Goal: Transaction & Acquisition: Purchase product/service

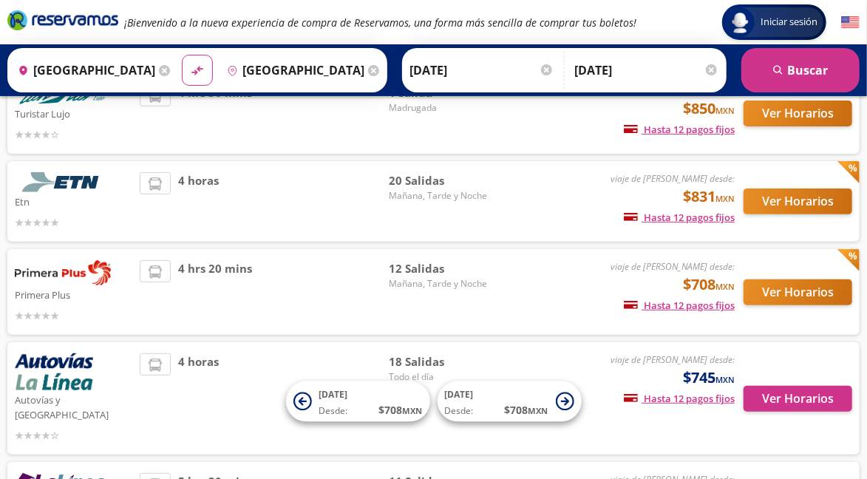
scroll to position [131, 0]
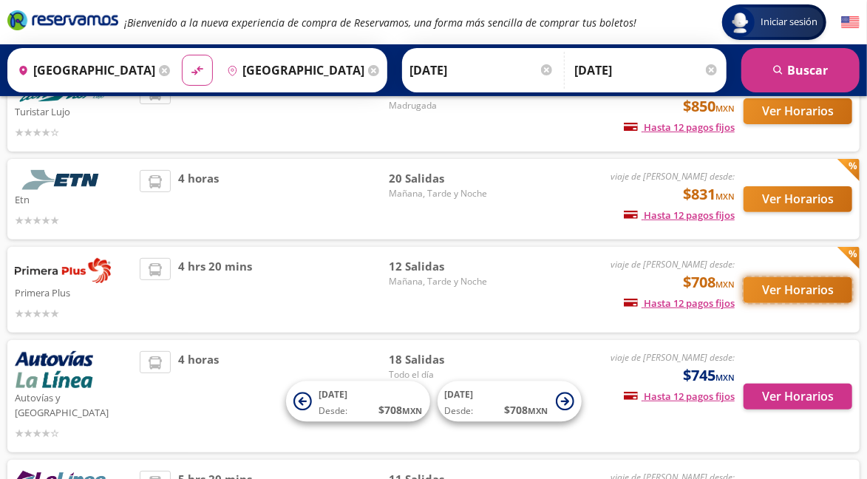
click at [813, 280] on button "Ver Horarios" at bounding box center [798, 290] width 109 height 26
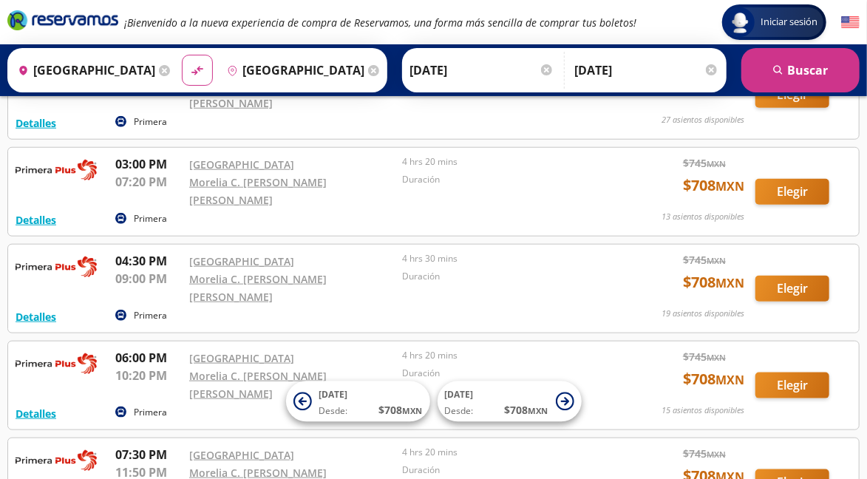
scroll to position [610, 0]
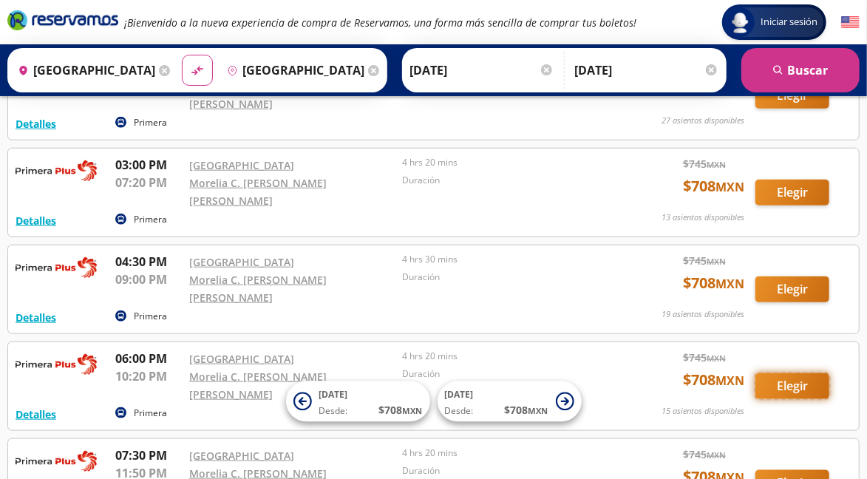
click at [805, 373] on button "Elegir" at bounding box center [793, 386] width 74 height 26
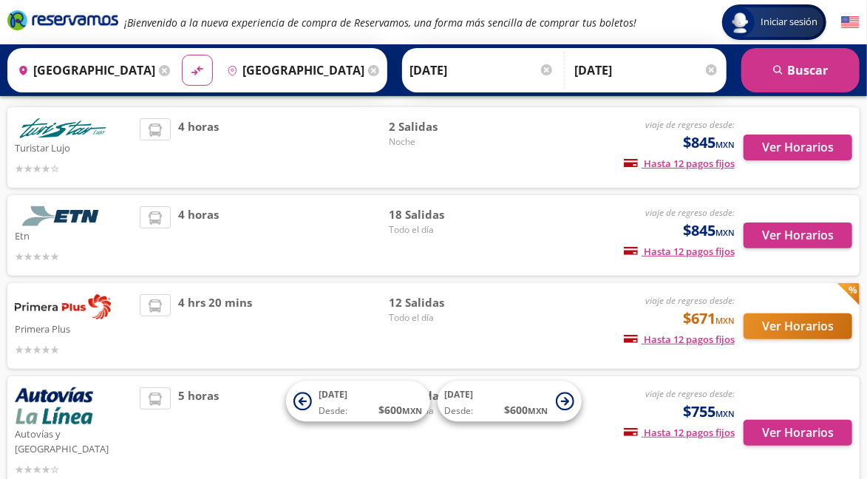
scroll to position [95, 0]
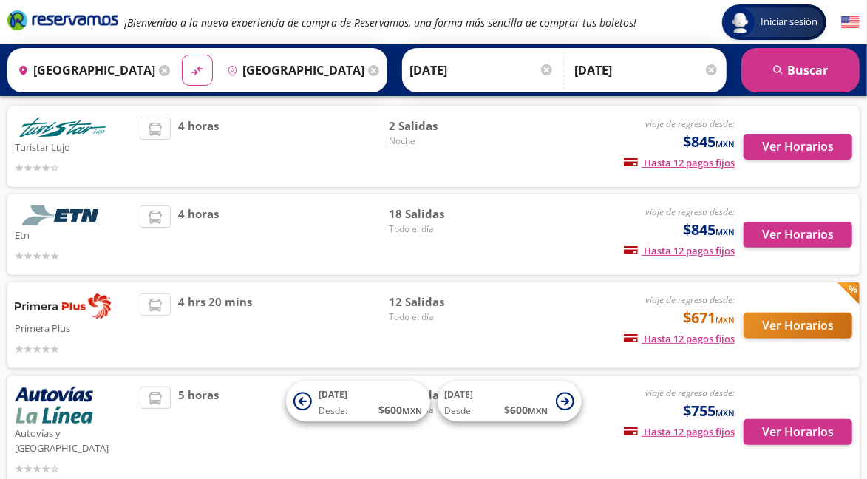
click at [459, 334] on div "12 Salidas Todo el día" at bounding box center [441, 326] width 104 height 64
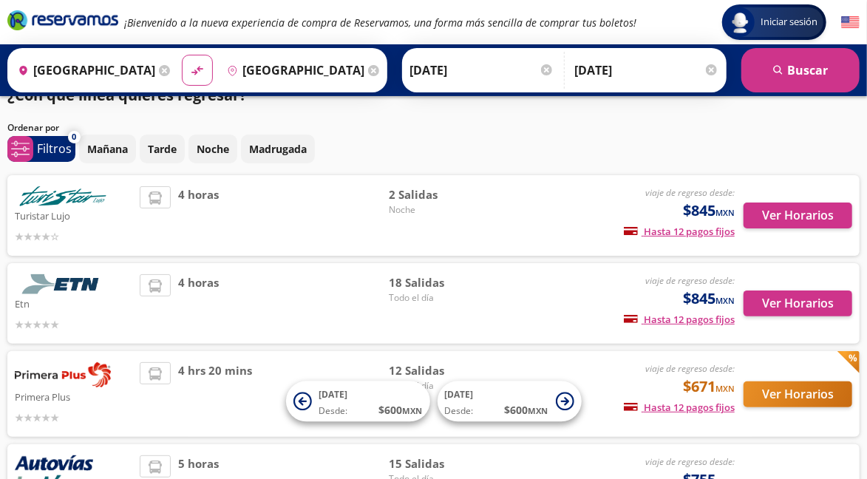
scroll to position [0, 0]
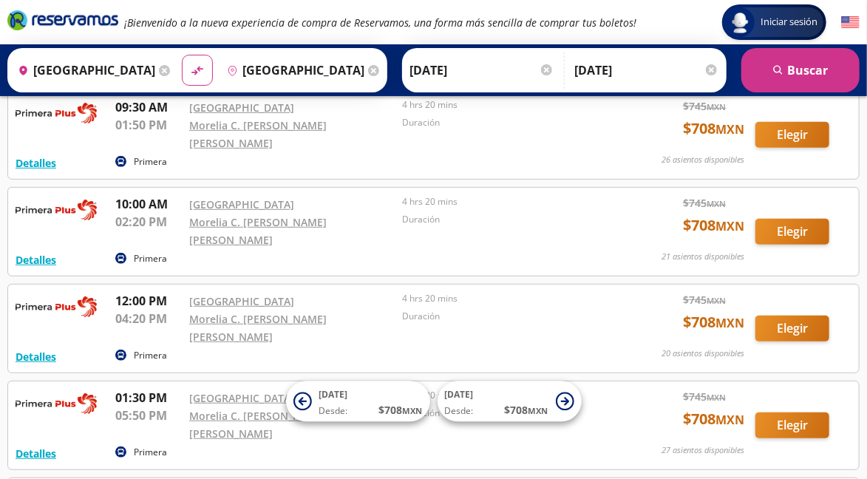
scroll to position [302, 0]
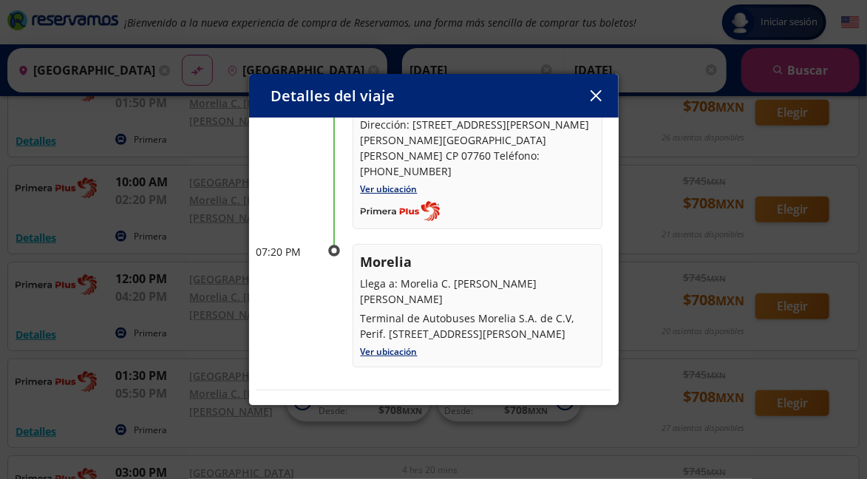
scroll to position [177, 0]
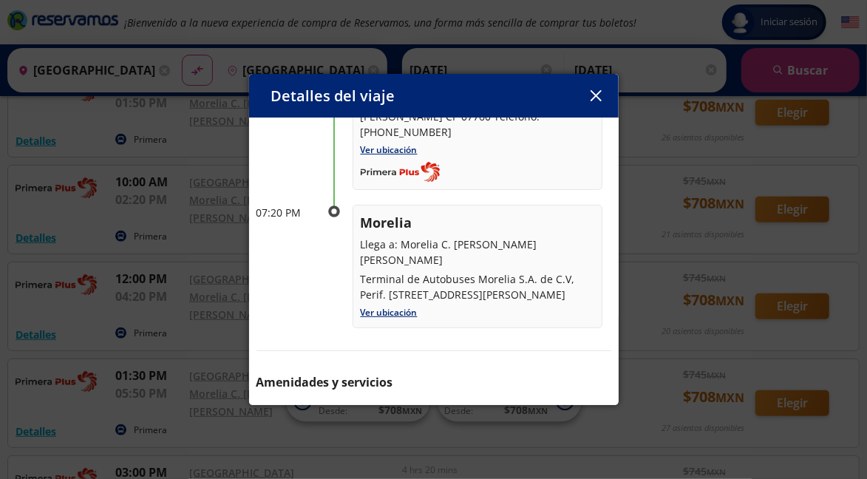
click at [601, 101] on icon "button" at bounding box center [596, 95] width 11 height 11
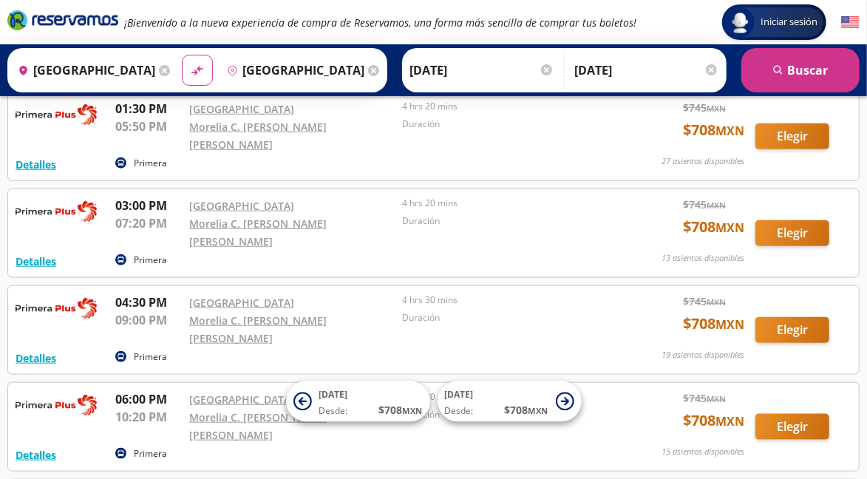
scroll to position [571, 0]
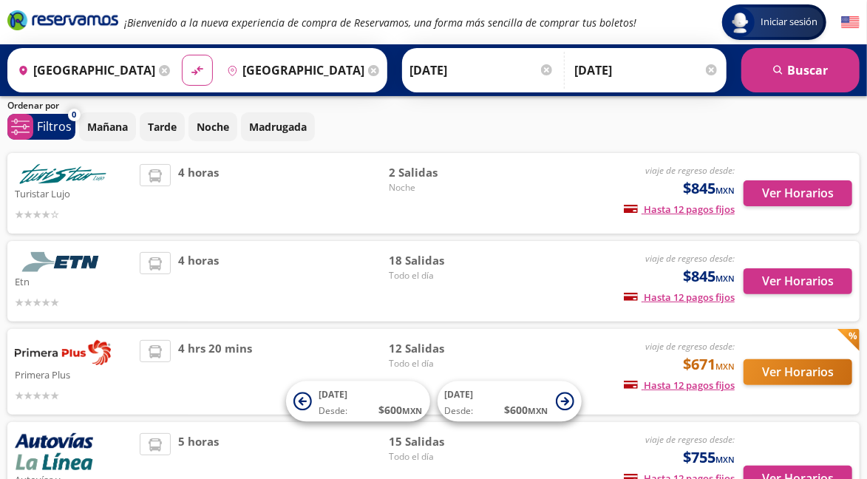
scroll to position [50, 0]
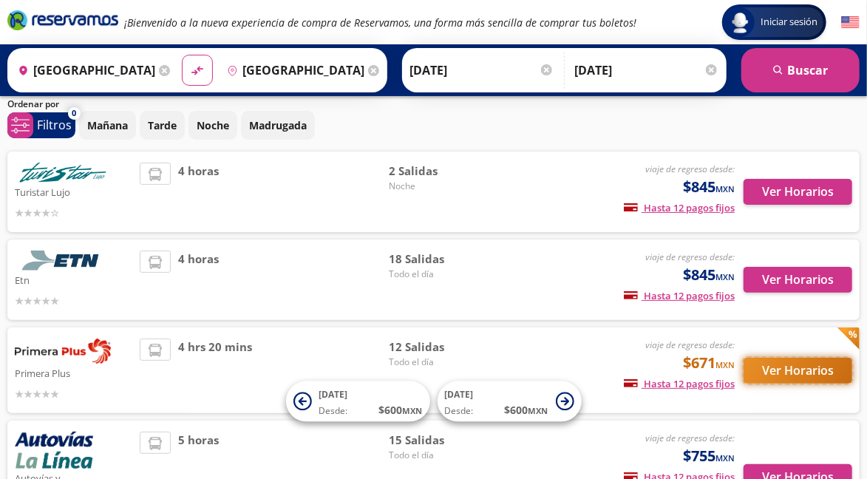
click at [815, 364] on button "Ver Horarios" at bounding box center [798, 371] width 109 height 26
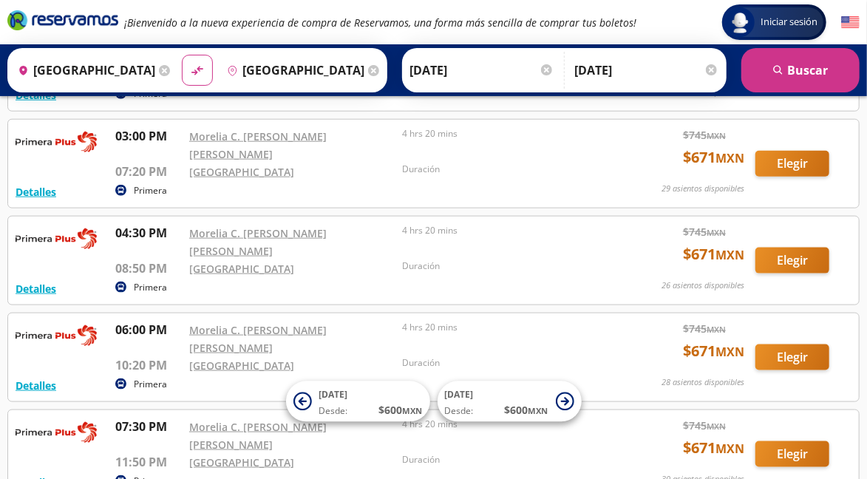
scroll to position [726, 0]
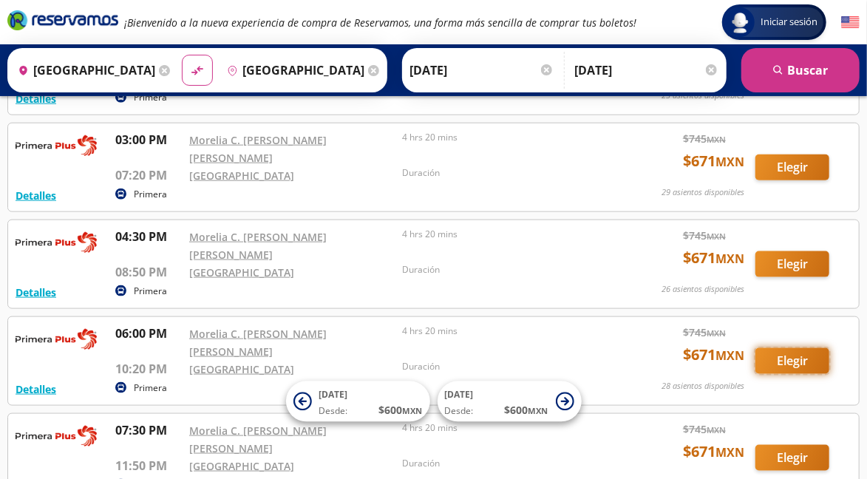
click at [808, 348] on button "Elegir" at bounding box center [793, 361] width 74 height 26
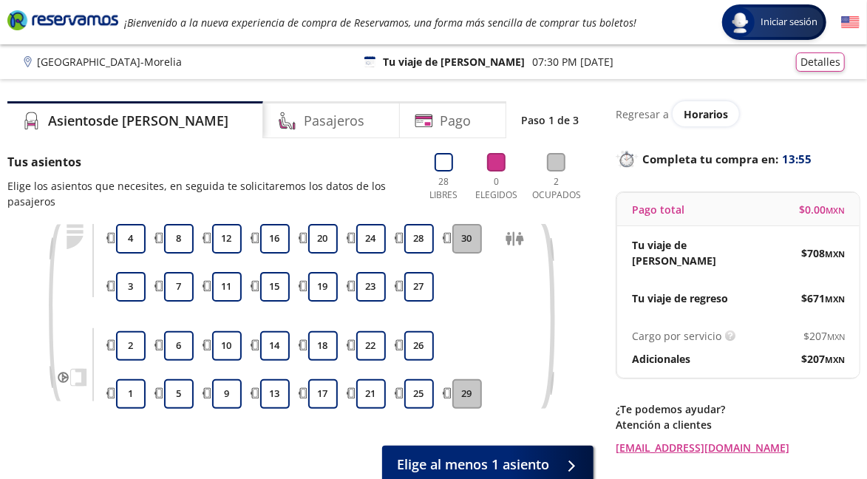
click at [417, 224] on button "28" at bounding box center [420, 239] width 30 height 30
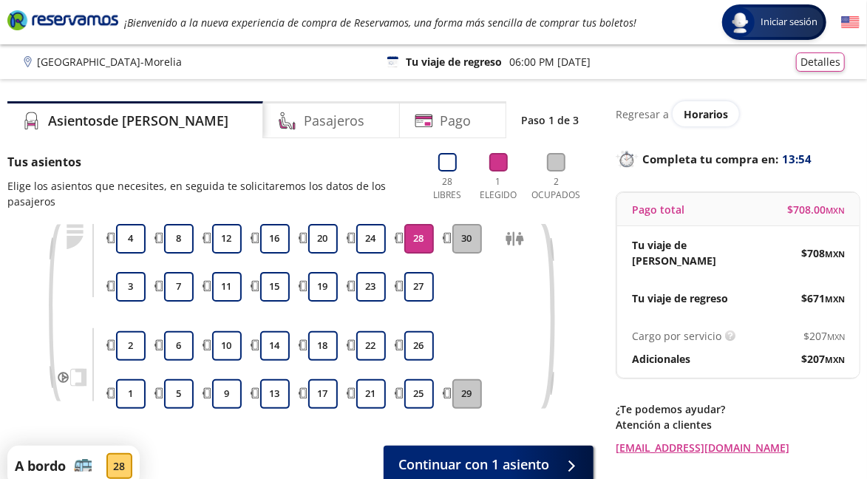
click at [371, 238] on button "24" at bounding box center [371, 239] width 30 height 30
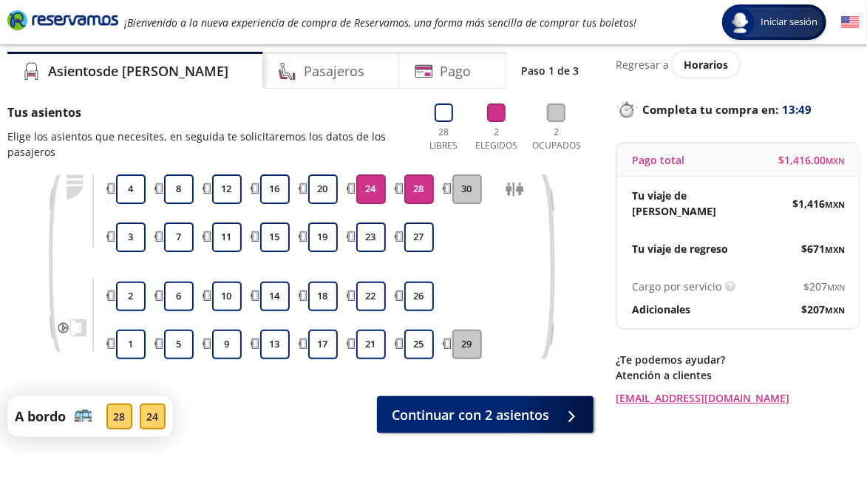
scroll to position [77, 0]
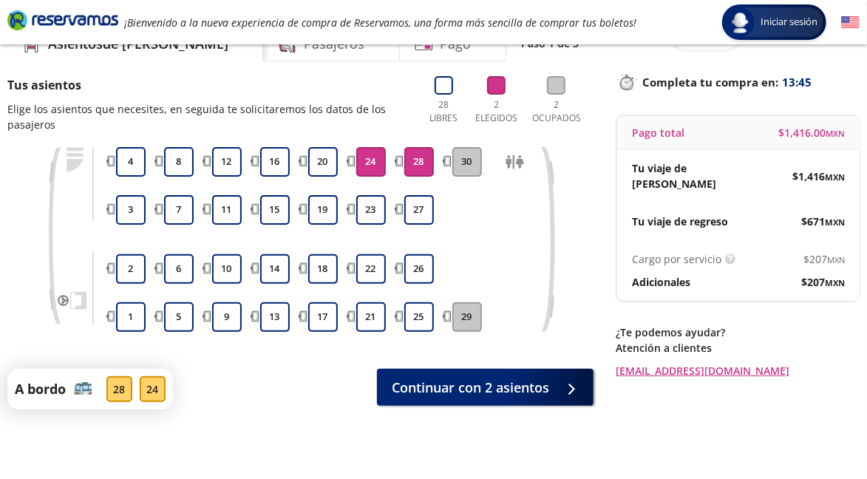
click at [413, 155] on button "28" at bounding box center [420, 162] width 30 height 30
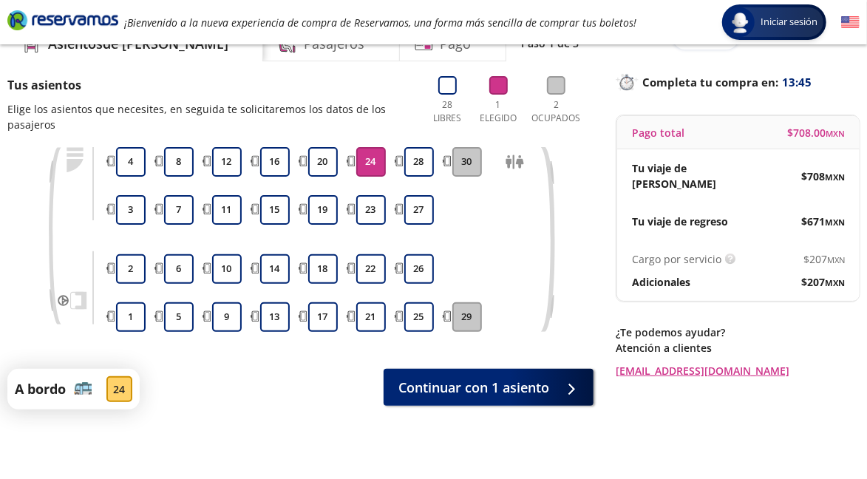
click at [373, 157] on button "24" at bounding box center [371, 162] width 30 height 30
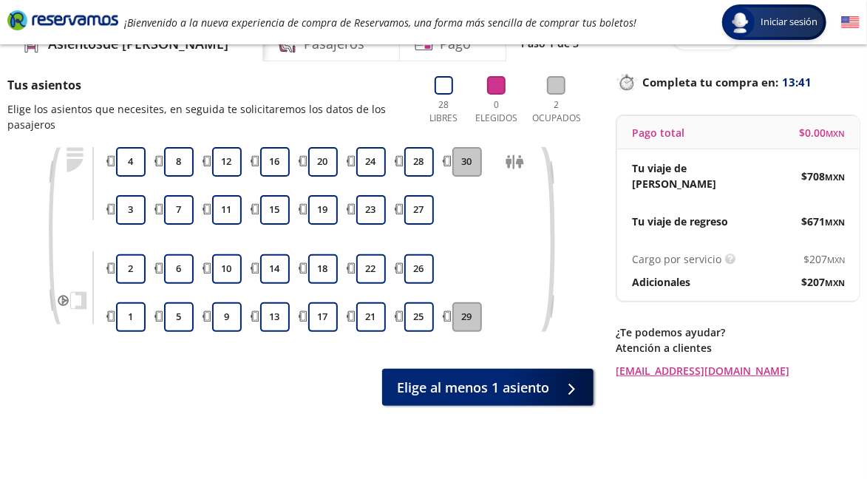
click at [422, 163] on button "28" at bounding box center [420, 162] width 30 height 30
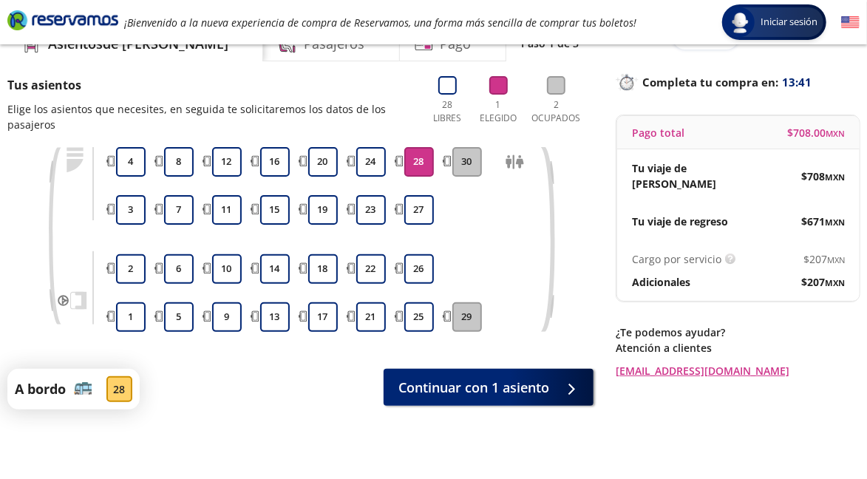
click at [431, 206] on button "27" at bounding box center [420, 210] width 30 height 30
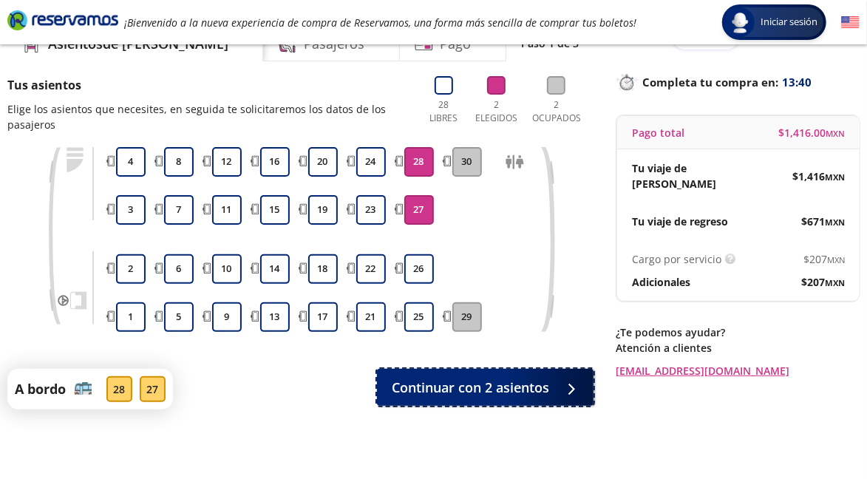
click at [536, 385] on span "Continuar con 2 asientos" at bounding box center [471, 388] width 158 height 20
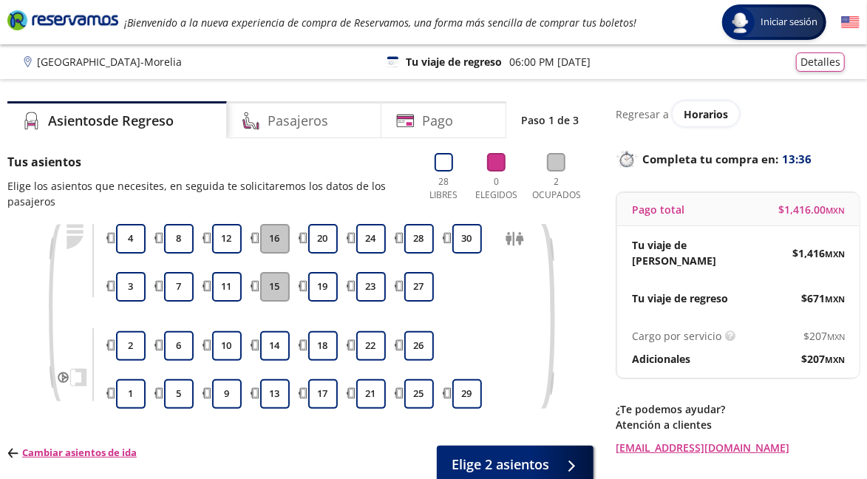
click at [417, 240] on button "28" at bounding box center [420, 239] width 30 height 30
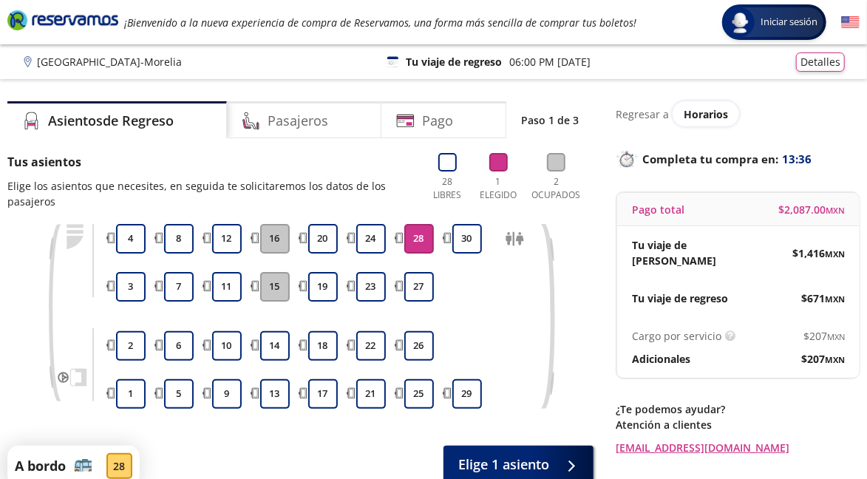
click at [420, 281] on button "27" at bounding box center [420, 287] width 30 height 30
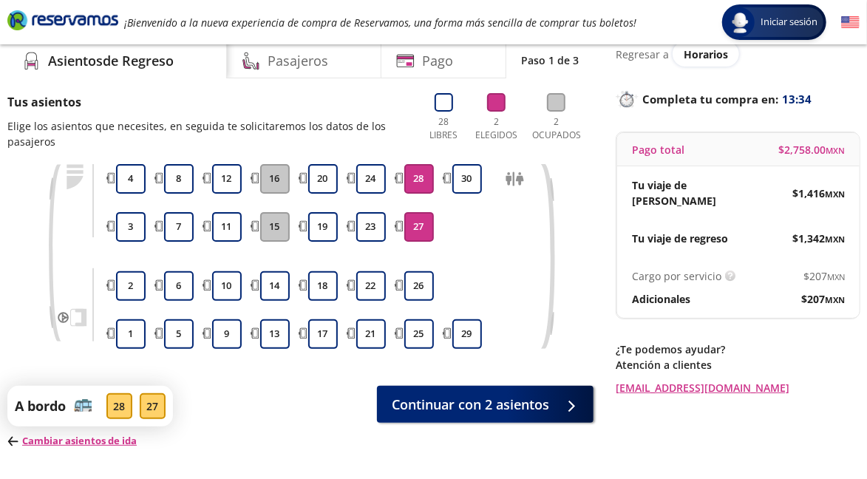
scroll to position [64, 0]
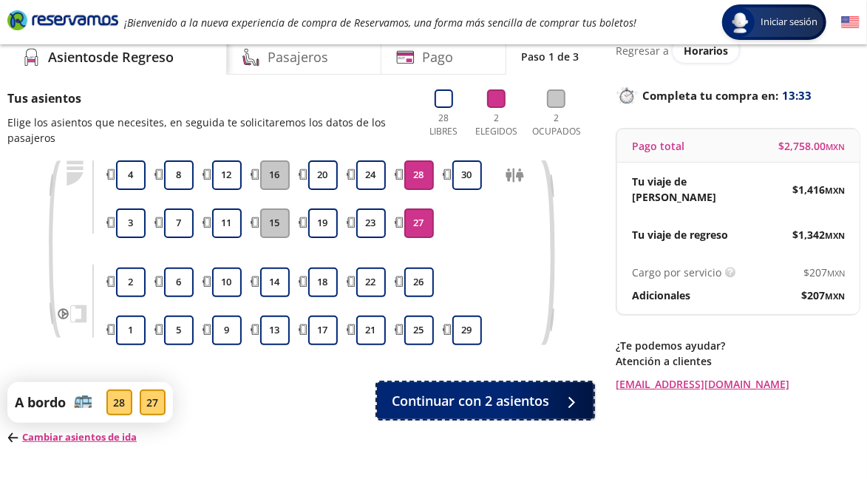
click at [550, 402] on button "Continuar con 2 asientos" at bounding box center [485, 400] width 217 height 37
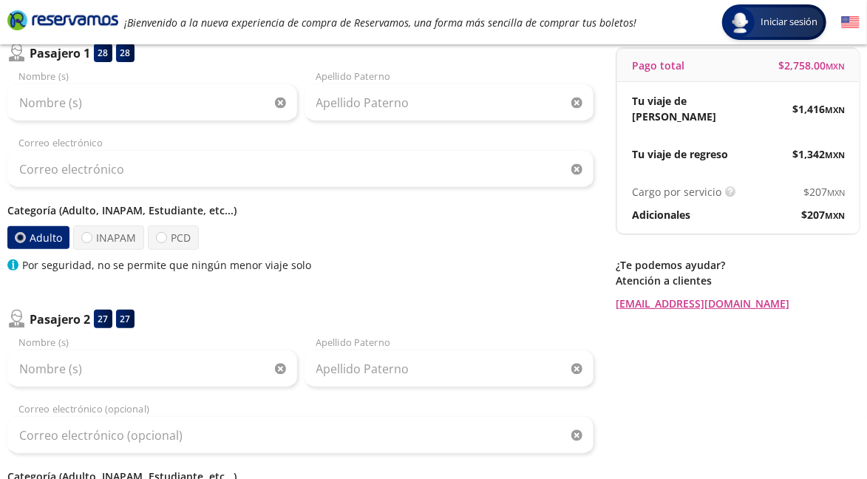
scroll to position [136, 0]
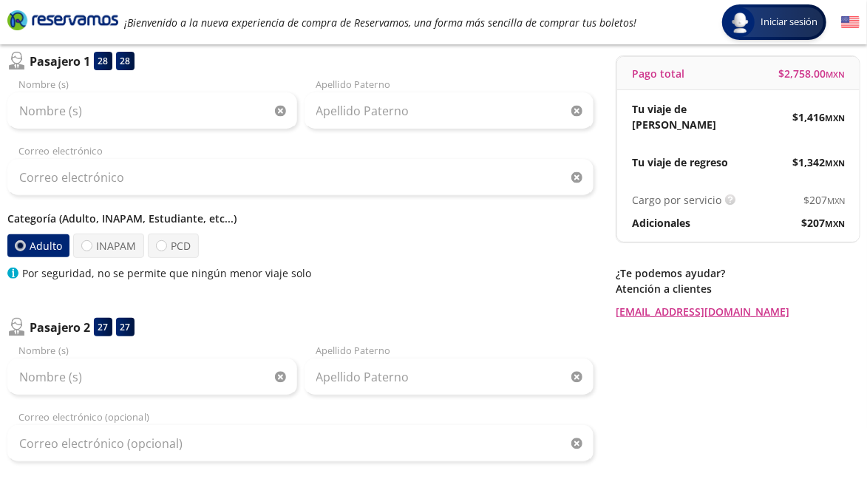
click at [178, 251] on label "PCD" at bounding box center [173, 246] width 51 height 24
click at [166, 251] on input "PCD" at bounding box center [162, 246] width 10 height 10
radio input "true"
radio input "false"
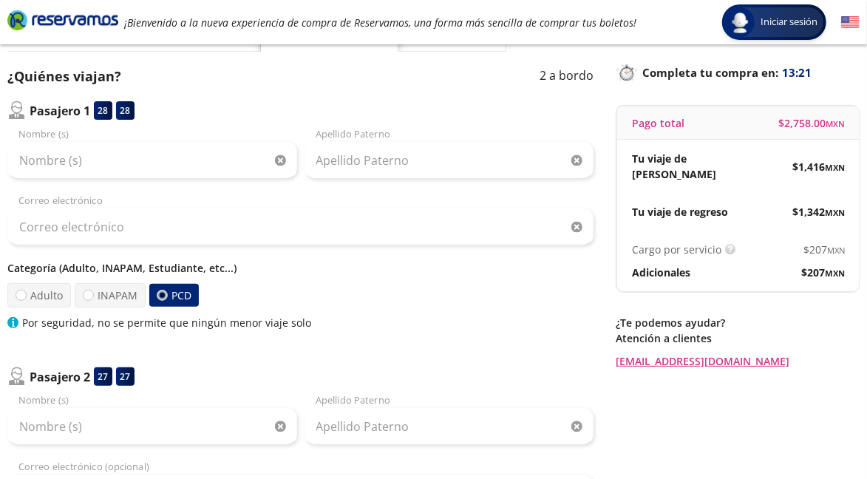
scroll to position [86, 0]
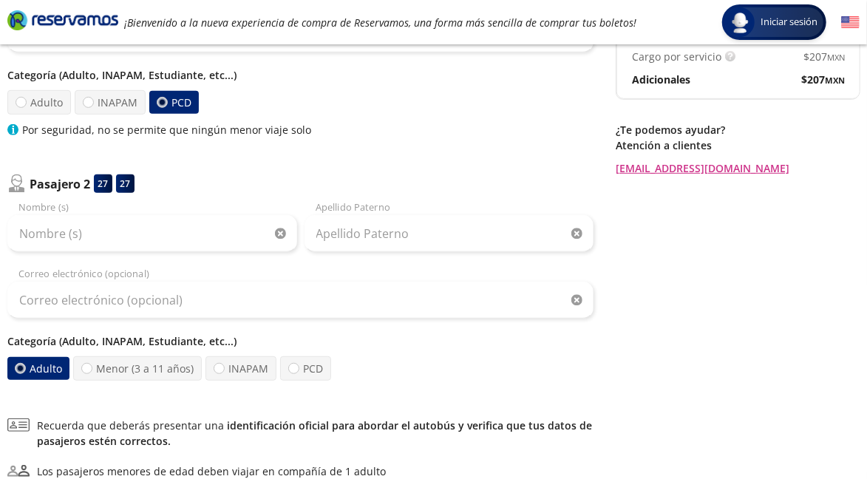
click at [308, 368] on label "PCD" at bounding box center [305, 368] width 51 height 24
click at [299, 368] on input "PCD" at bounding box center [294, 369] width 10 height 10
radio input "true"
radio input "false"
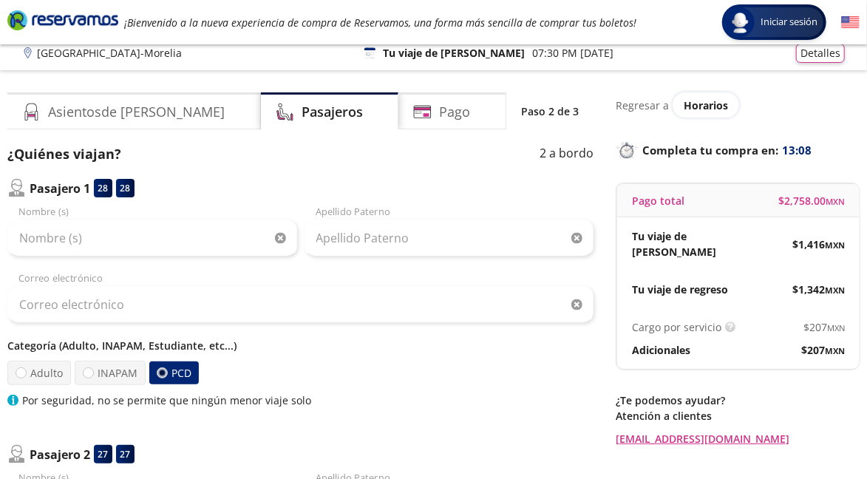
scroll to position [0, 0]
